Goal: Task Accomplishment & Management: Manage account settings

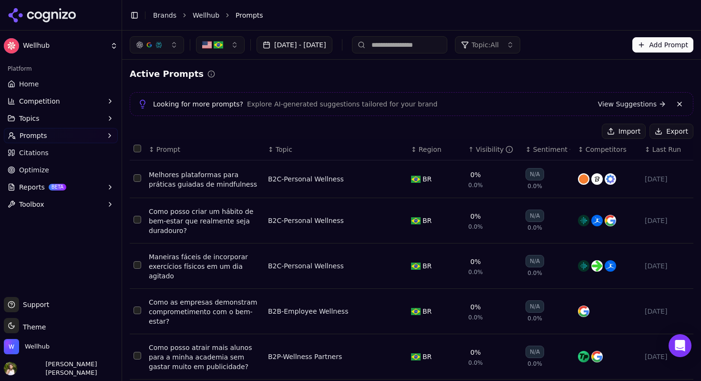
click at [210, 14] on link "Wellhub" at bounding box center [206, 15] width 27 height 10
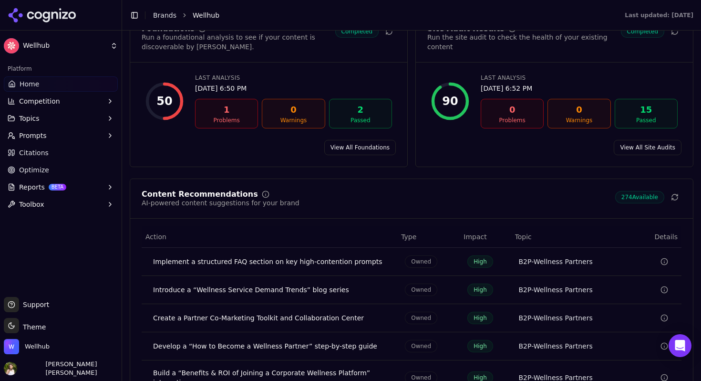
scroll to position [1633, 0]
